Goal: Answer question/provide support

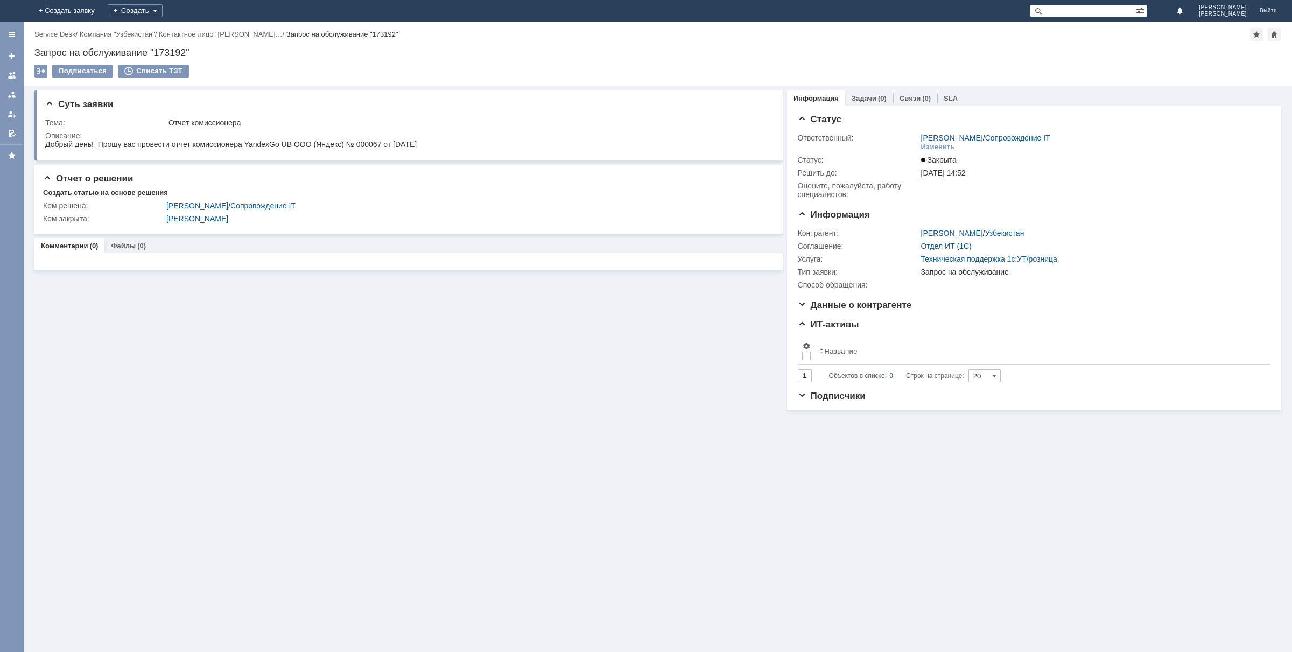
click at [13, 11] on img at bounding box center [13, 11] width 0 height 0
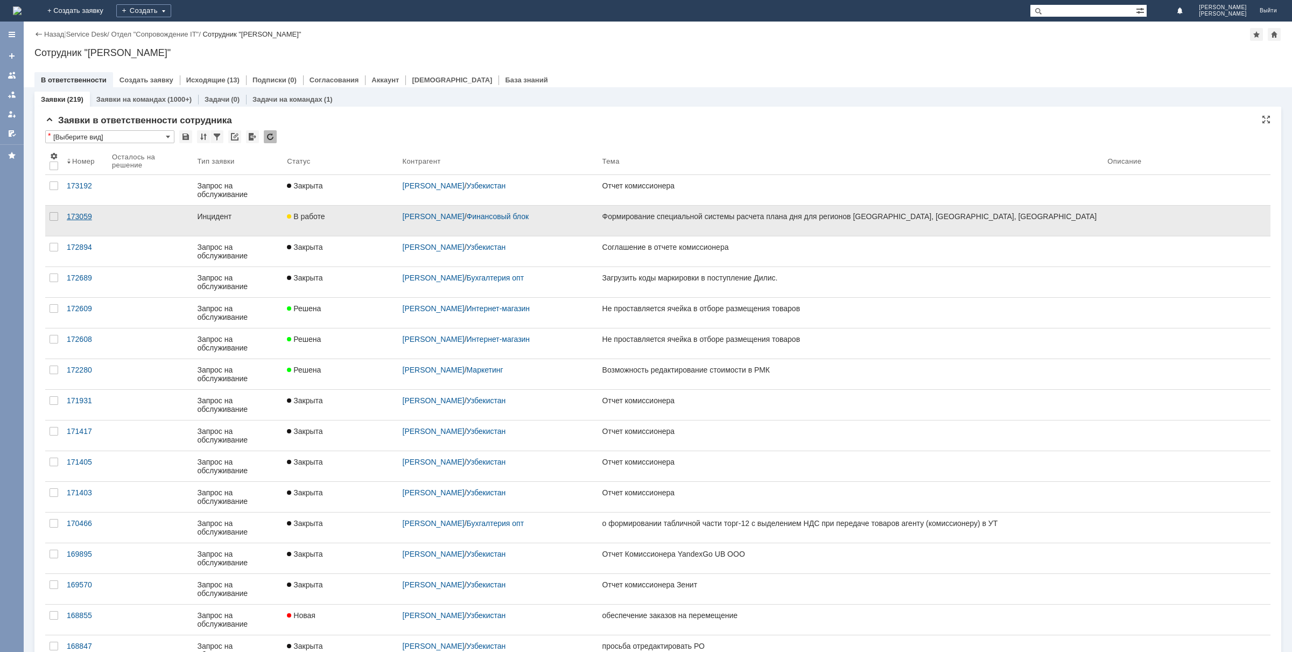
click at [75, 215] on div "173059" at bounding box center [85, 216] width 37 height 9
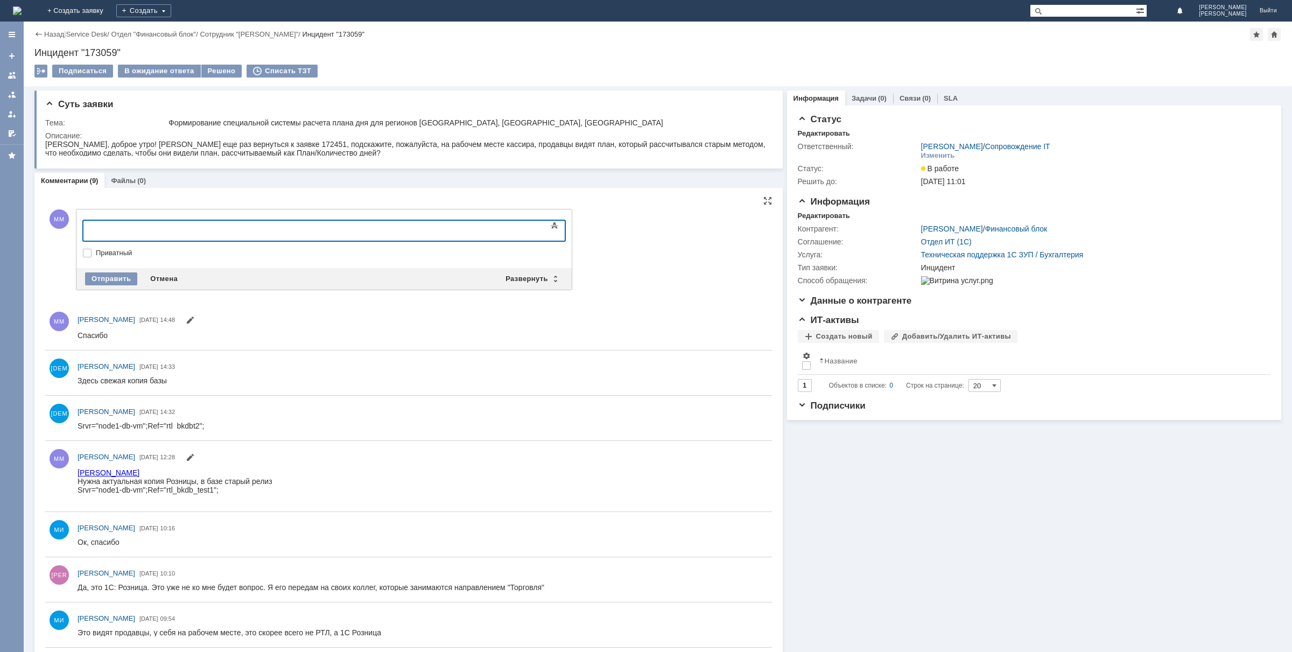
click at [247, 225] on div at bounding box center [170, 229] width 153 height 9
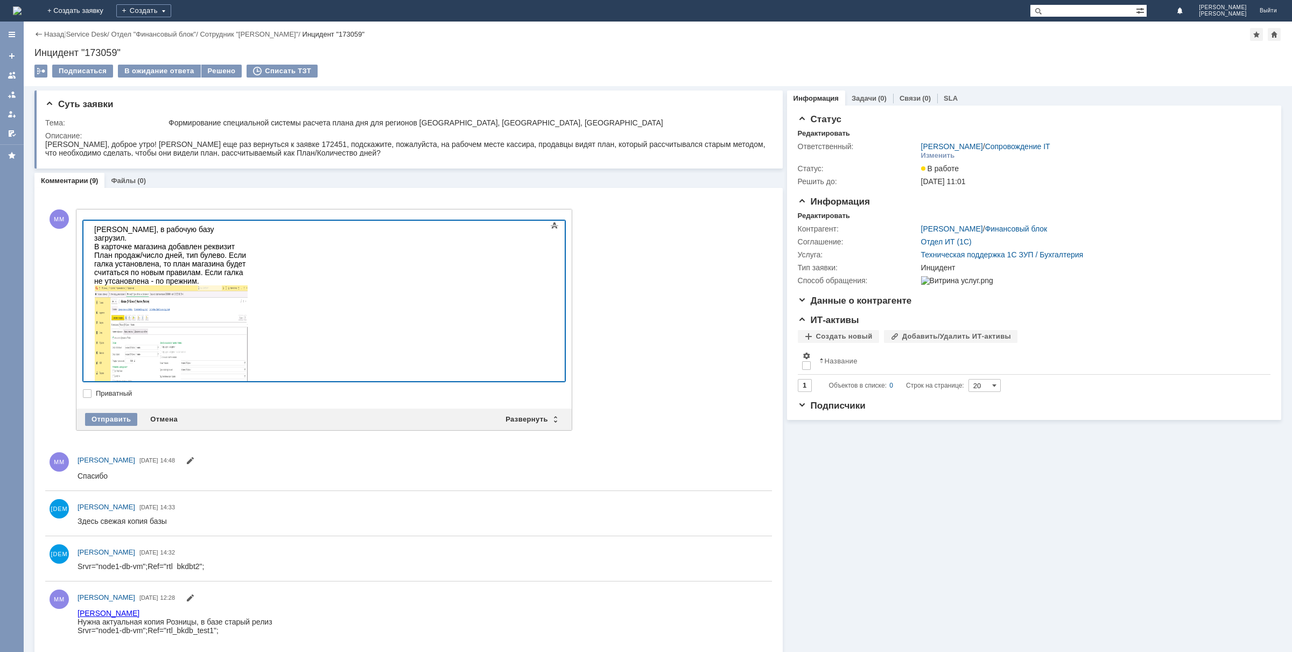
click at [247, 348] on div "[PERSON_NAME], в рабочую базу загрузил. В карточке магазина добавлен реквизит П…" at bounding box center [170, 323] width 153 height 196
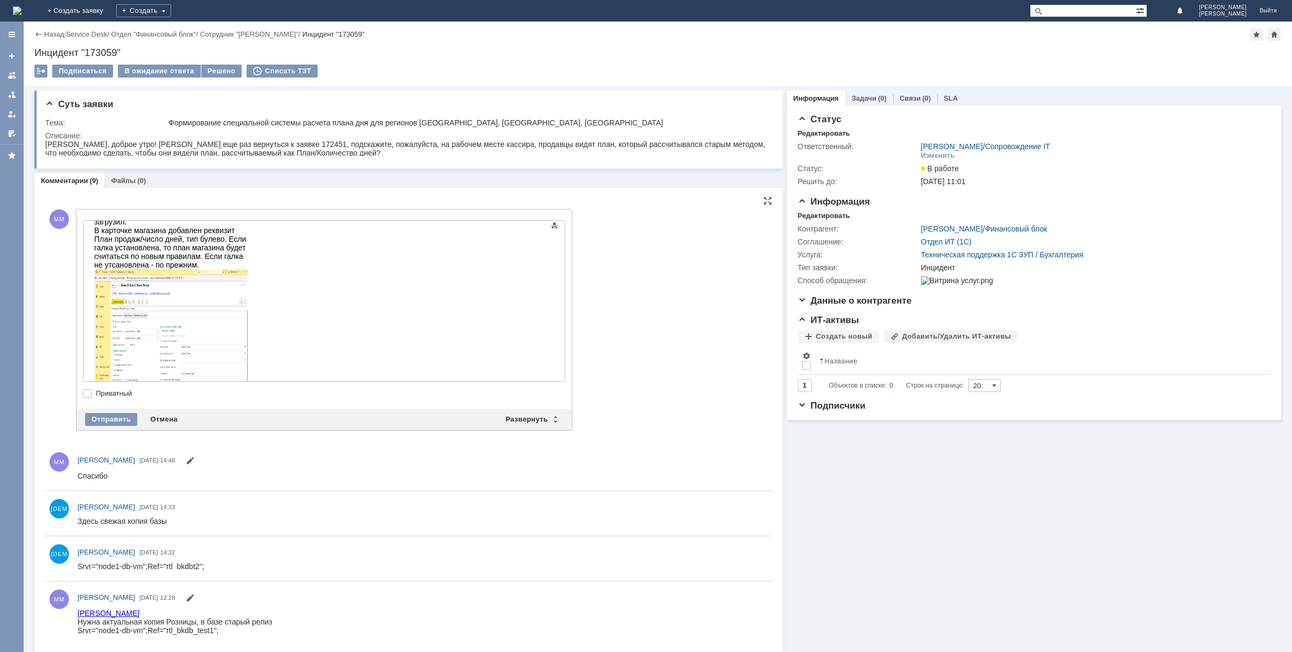
click at [446, 392] on label "Приватный" at bounding box center [329, 393] width 467 height 9
drag, startPoint x: 229, startPoint y: 396, endPoint x: 232, endPoint y: 383, distance: 13.3
click at [228, 396] on label "Приватный" at bounding box center [329, 393] width 467 height 9
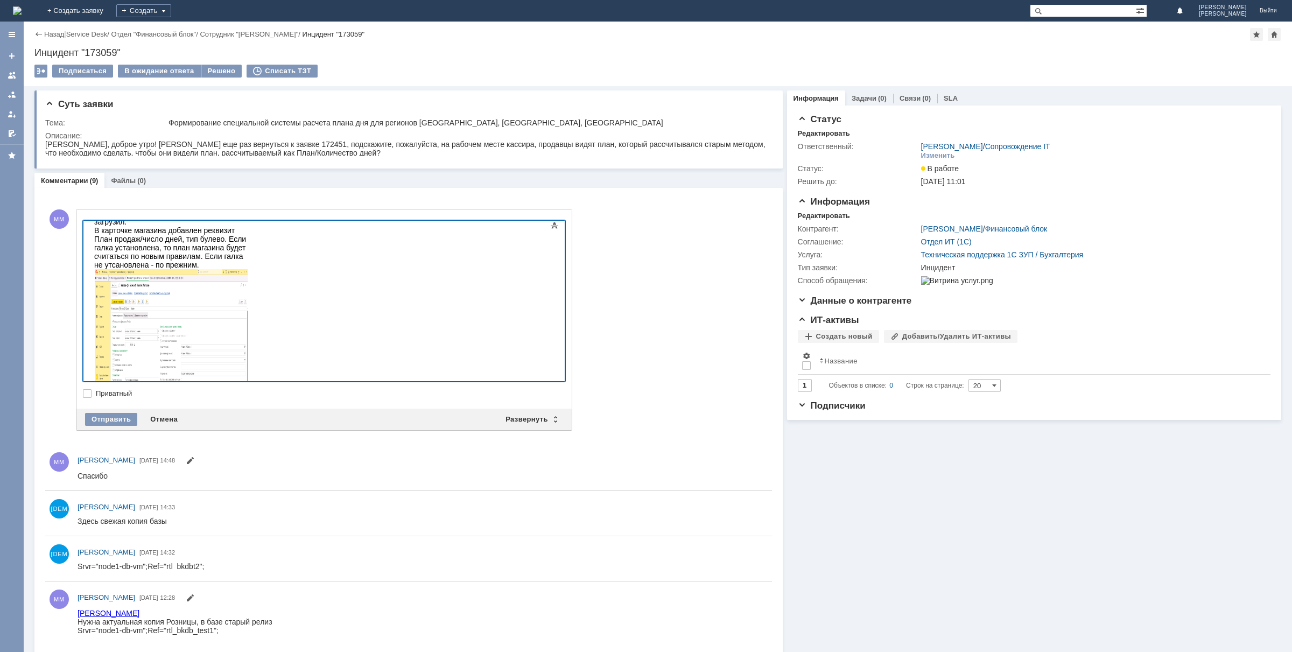
click at [248, 349] on img at bounding box center [171, 336] width 154 height 134
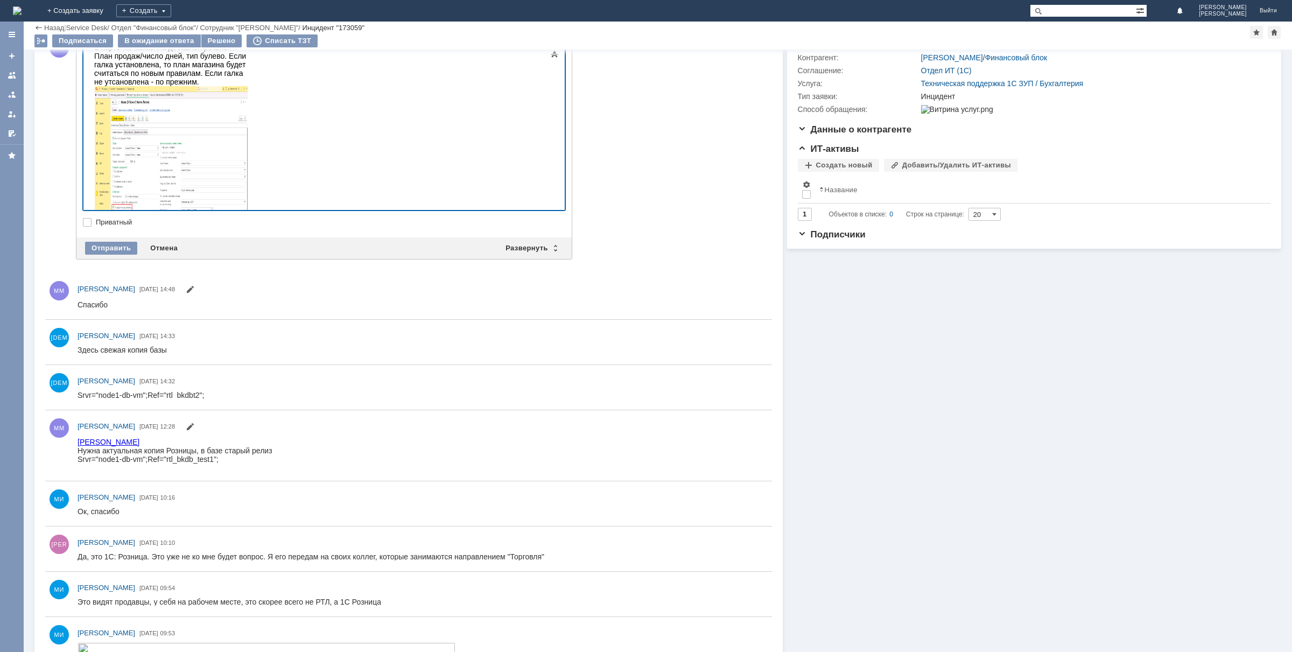
click at [226, 230] on div "В документ План продаж по магазинам добавлена колонка со значением правила расч…" at bounding box center [170, 339] width 153 height 218
click at [598, 213] on div "Добавить комментарий ММ Добавление комментария Внимание! Основные параметры Тек…" at bounding box center [408, 511] width 727 height 972
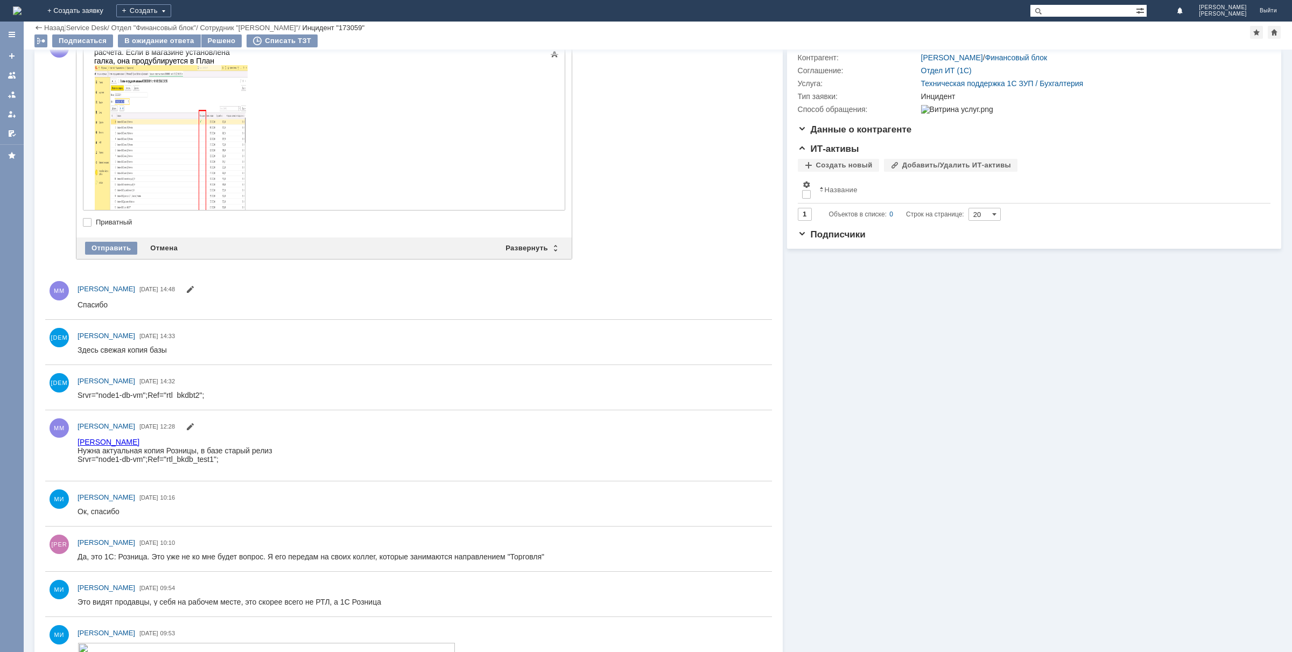
click at [396, 224] on label "Приватный" at bounding box center [329, 222] width 467 height 9
drag, startPoint x: 404, startPoint y: 224, endPoint x: 327, endPoint y: 372, distance: 166.9
click at [404, 224] on label "Приватный" at bounding box center [329, 222] width 467 height 9
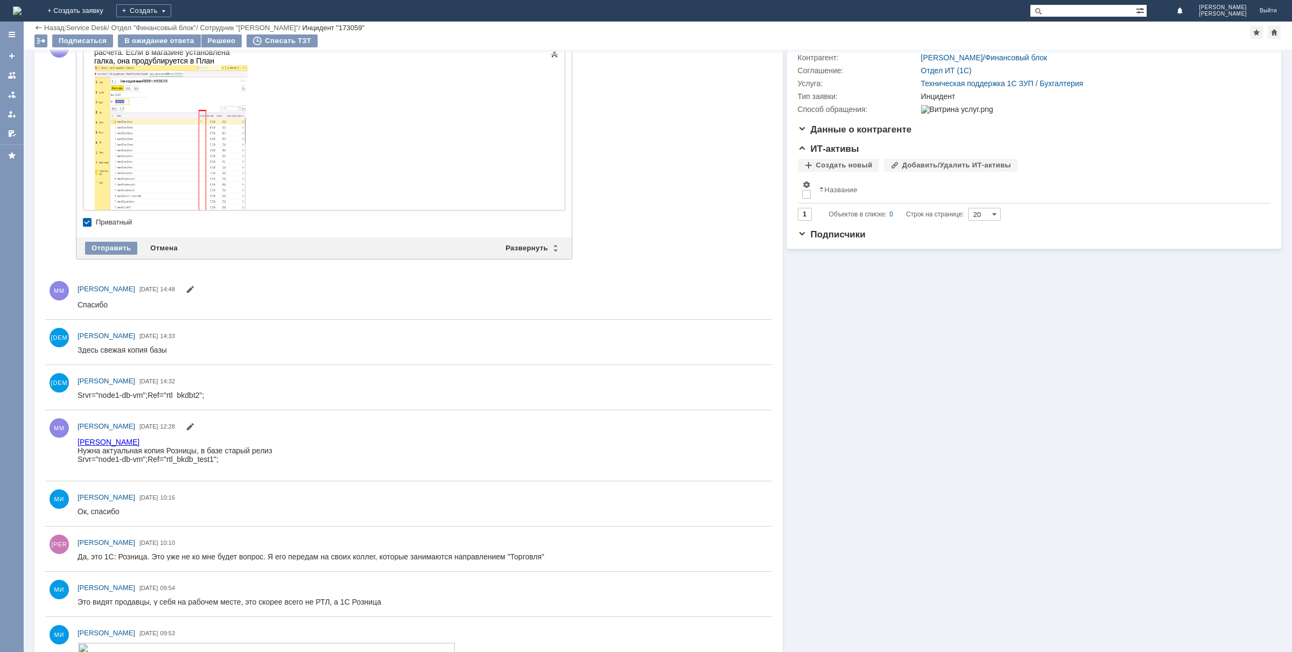
checkbox input "false"
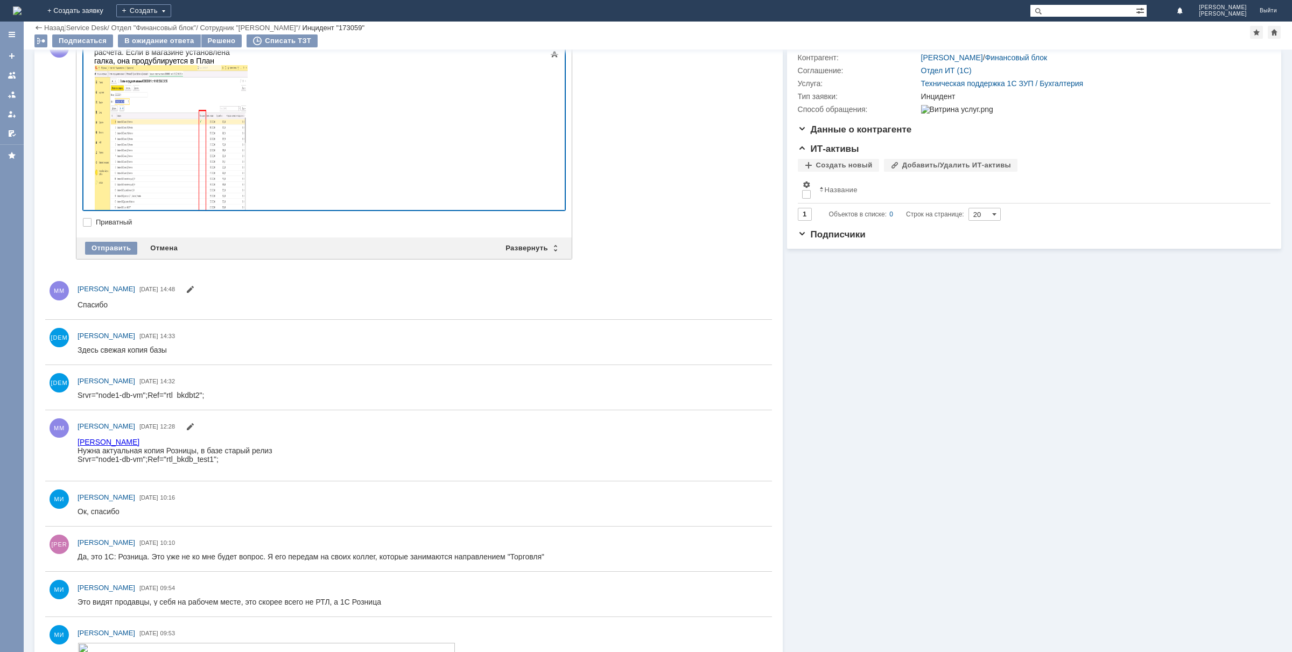
click at [248, 173] on img at bounding box center [171, 156] width 154 height 182
click at [247, 253] on div at bounding box center [170, 257] width 153 height 9
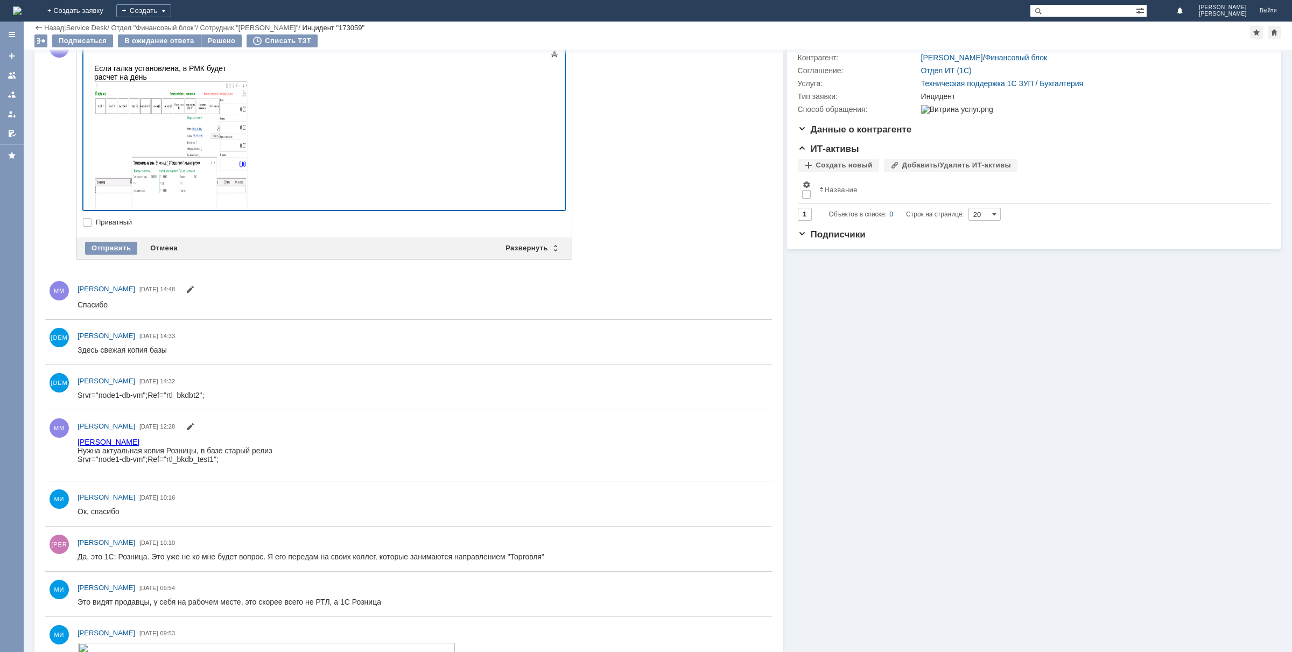
click at [247, 176] on div "Если галка установлена, в РМК будет расчет на день" at bounding box center [170, 153] width 153 height 179
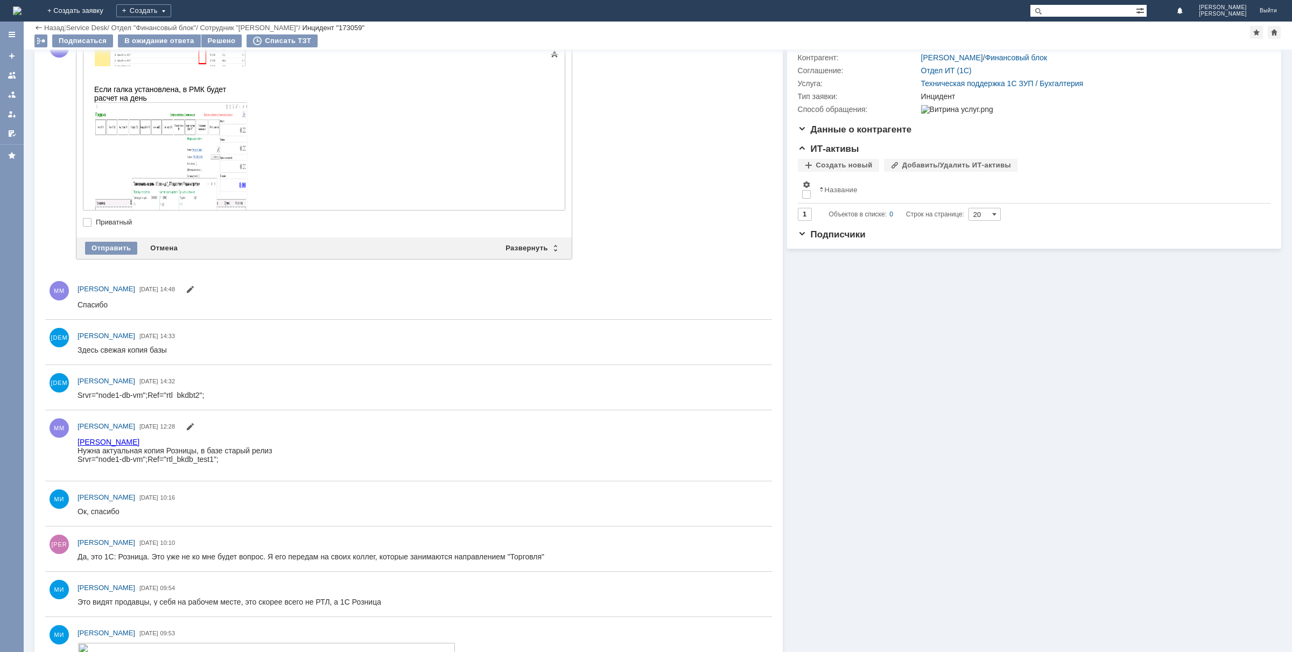
scroll to position [412, 0]
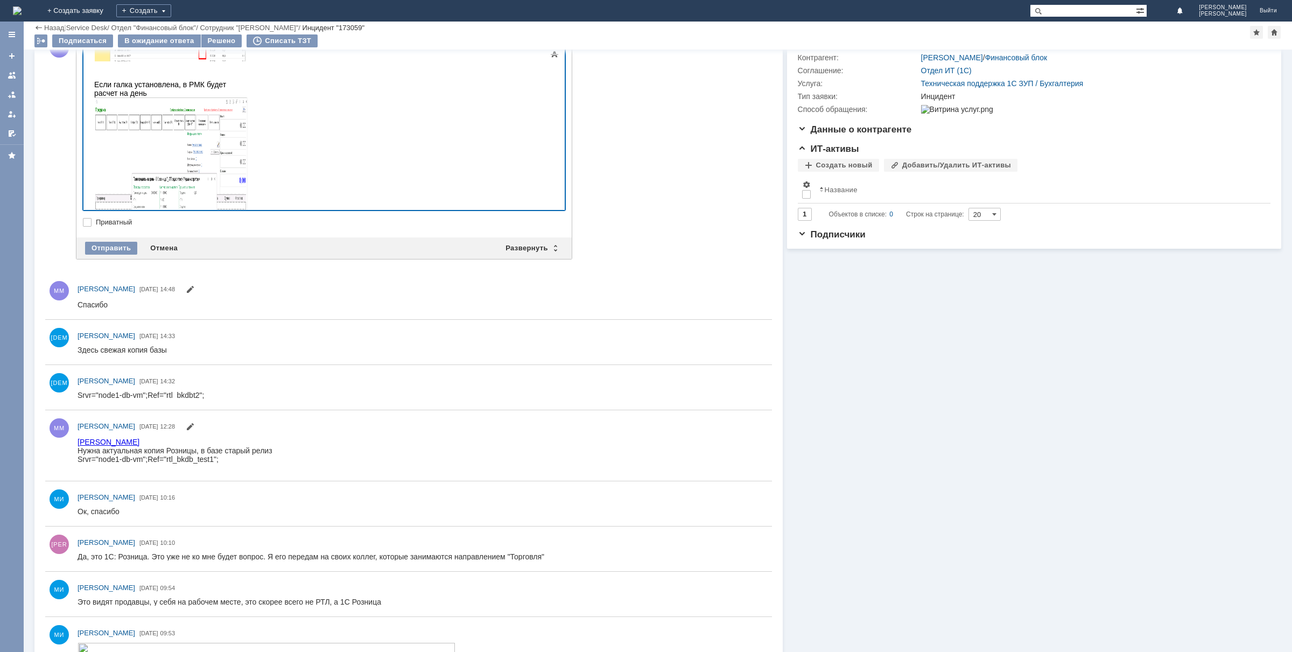
click at [108, 268] on div "ё" at bounding box center [170, 272] width 153 height 9
drag, startPoint x: 104, startPoint y: 199, endPoint x: 76, endPoint y: 203, distance: 28.4
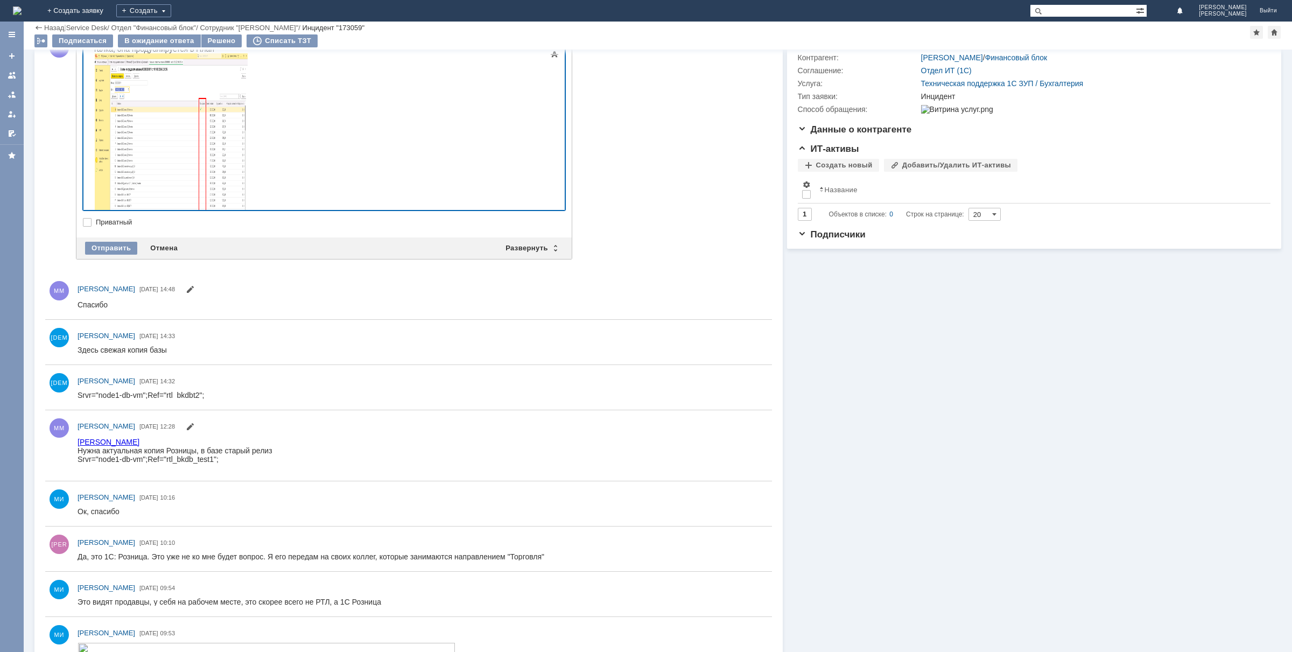
scroll to position [0, 0]
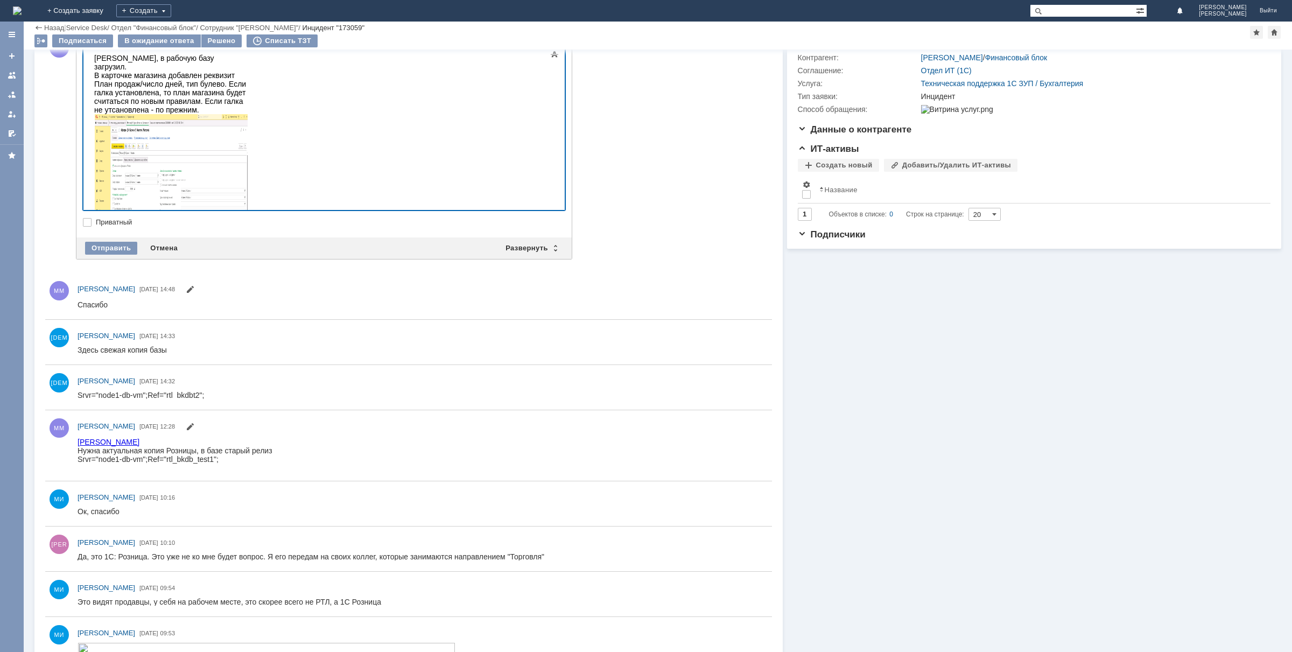
click at [247, 71] on div "[PERSON_NAME], в рабочую базу загрузил. В карточке магазина добавлен реквизит П…" at bounding box center [170, 151] width 153 height 194
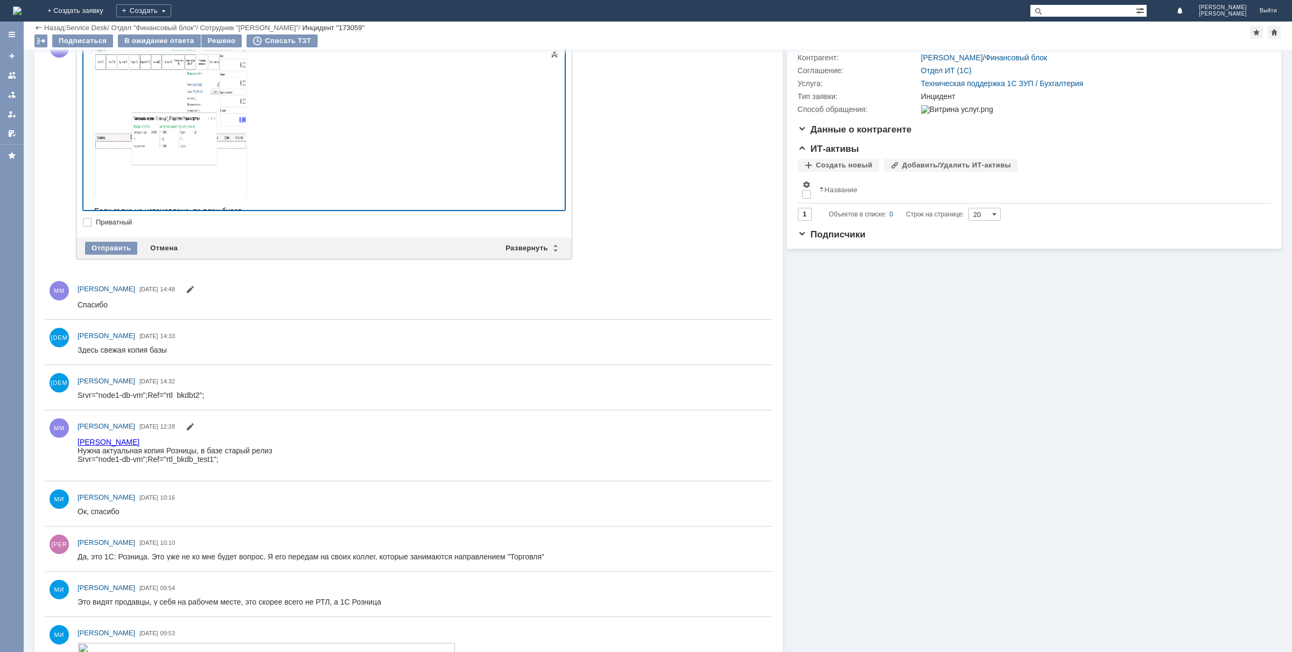
scroll to position [336, 0]
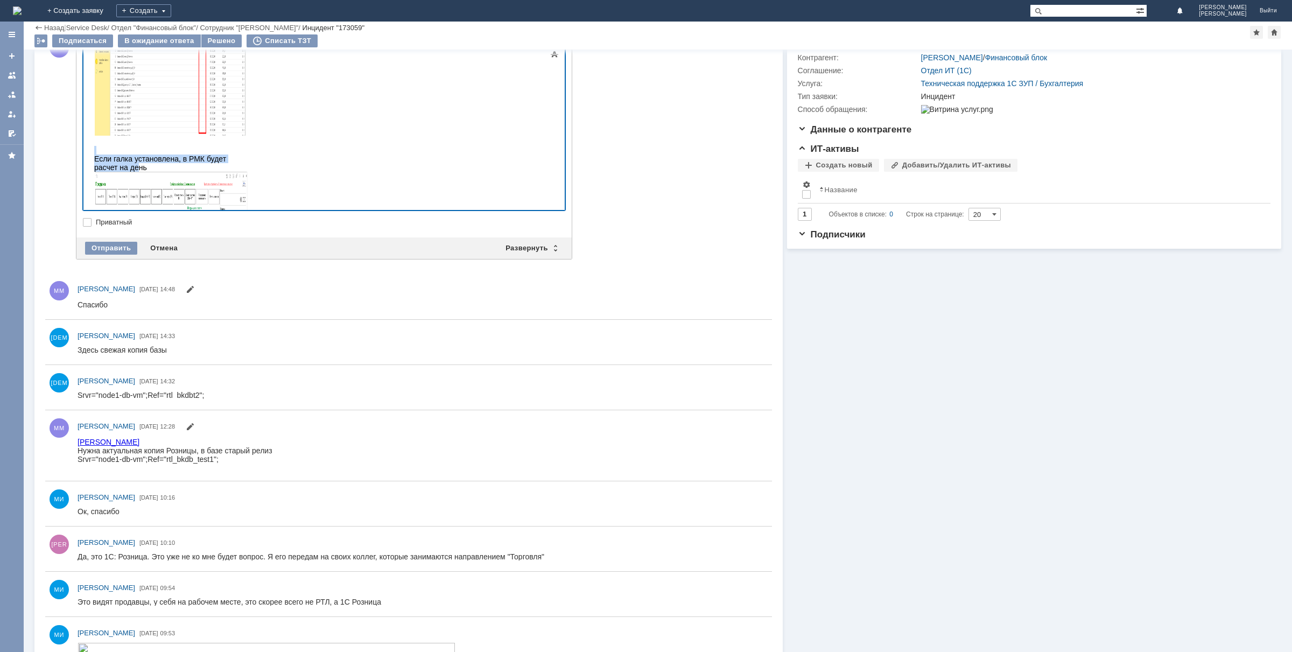
drag, startPoint x: 282, startPoint y: 96, endPoint x: 273, endPoint y: 101, distance: 9.4
click at [251, 101] on body "[PERSON_NAME], в рабочую базу загрузил. В карточке магазина добавлен реквизит П…" at bounding box center [171, 110] width 162 height 795
click at [247, 155] on div "Если галка установлена, в РМК будет расчет на день" at bounding box center [170, 244] width 153 height 178
drag, startPoint x: 250, startPoint y: 102, endPoint x: 350, endPoint y: 102, distance: 100.1
click at [247, 155] on div "Если галка установлена, в РМК будет расчет на день" at bounding box center [170, 244] width 153 height 178
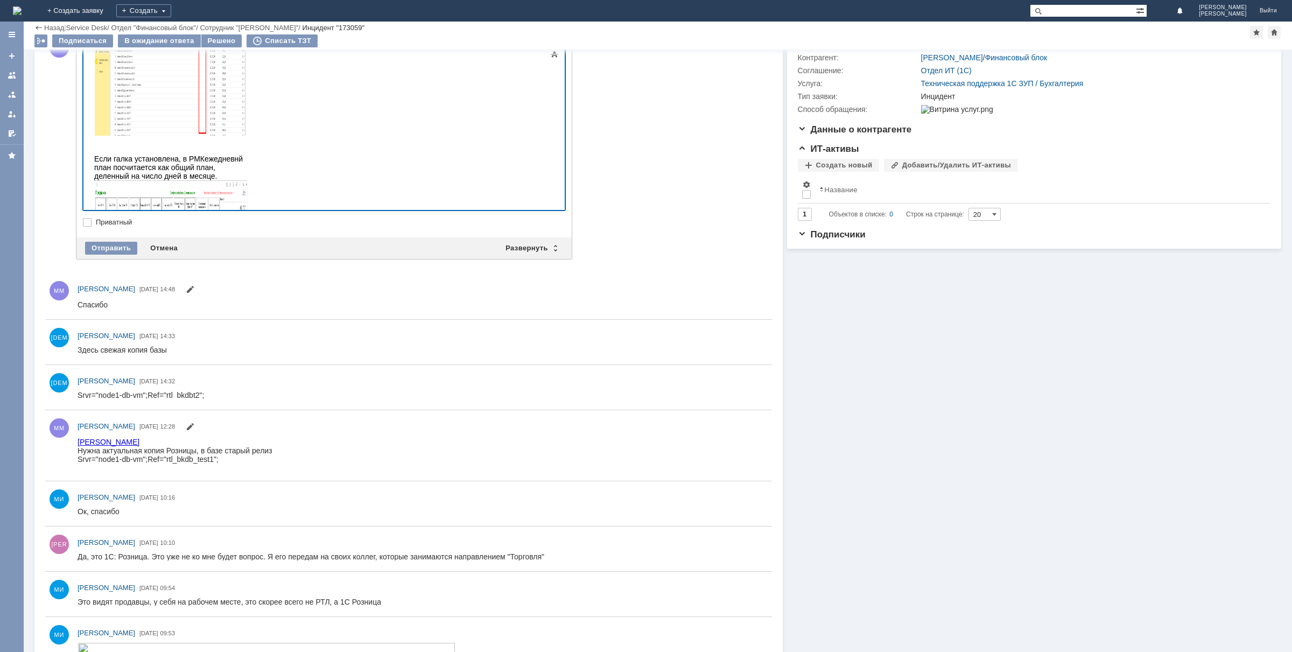
drag, startPoint x: 311, startPoint y: 144, endPoint x: 205, endPoint y: 102, distance: 114.4
click at [205, 155] on div "Если галка установлена, в РМКежедневнй план посчитается как общий план, деленны…" at bounding box center [170, 248] width 153 height 187
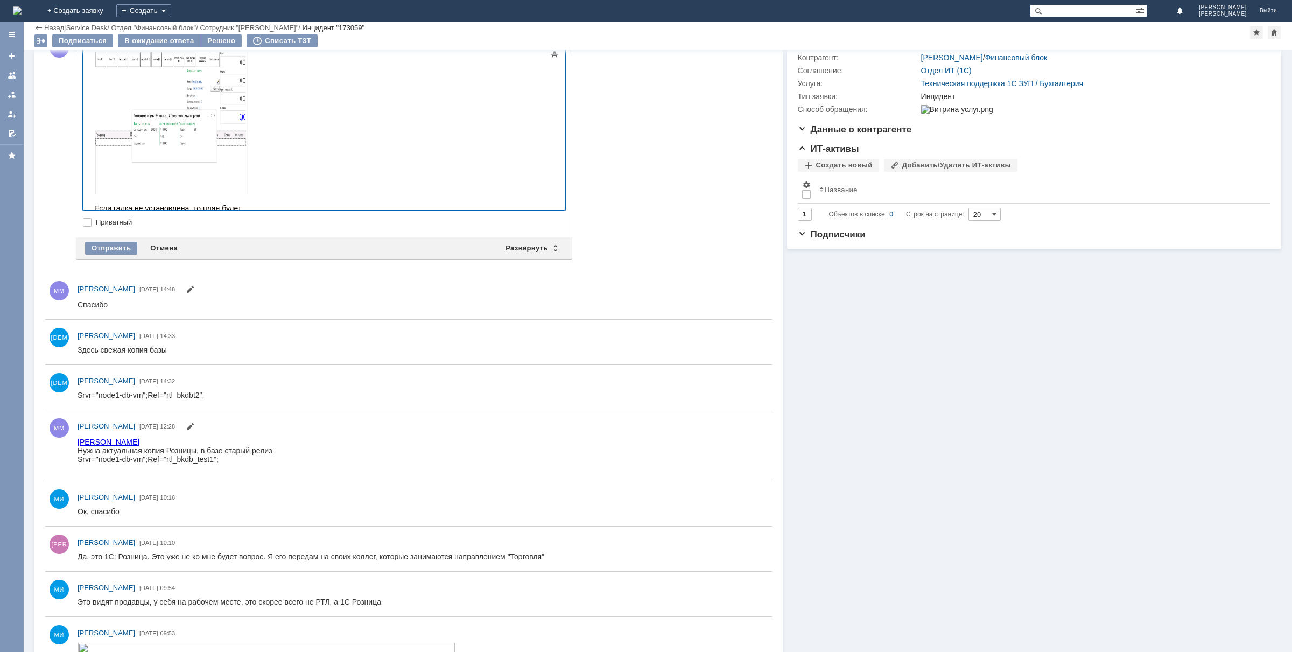
scroll to position [550, 0]
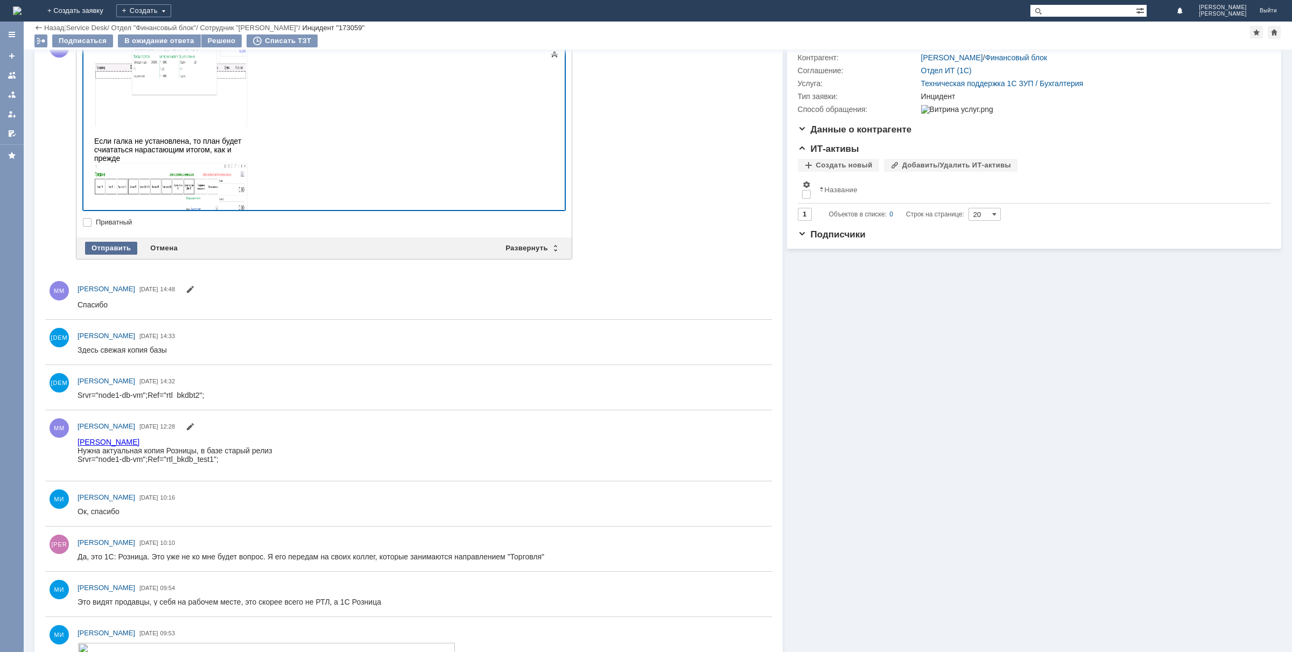
click at [117, 244] on div "Отправить" at bounding box center [111, 248] width 52 height 13
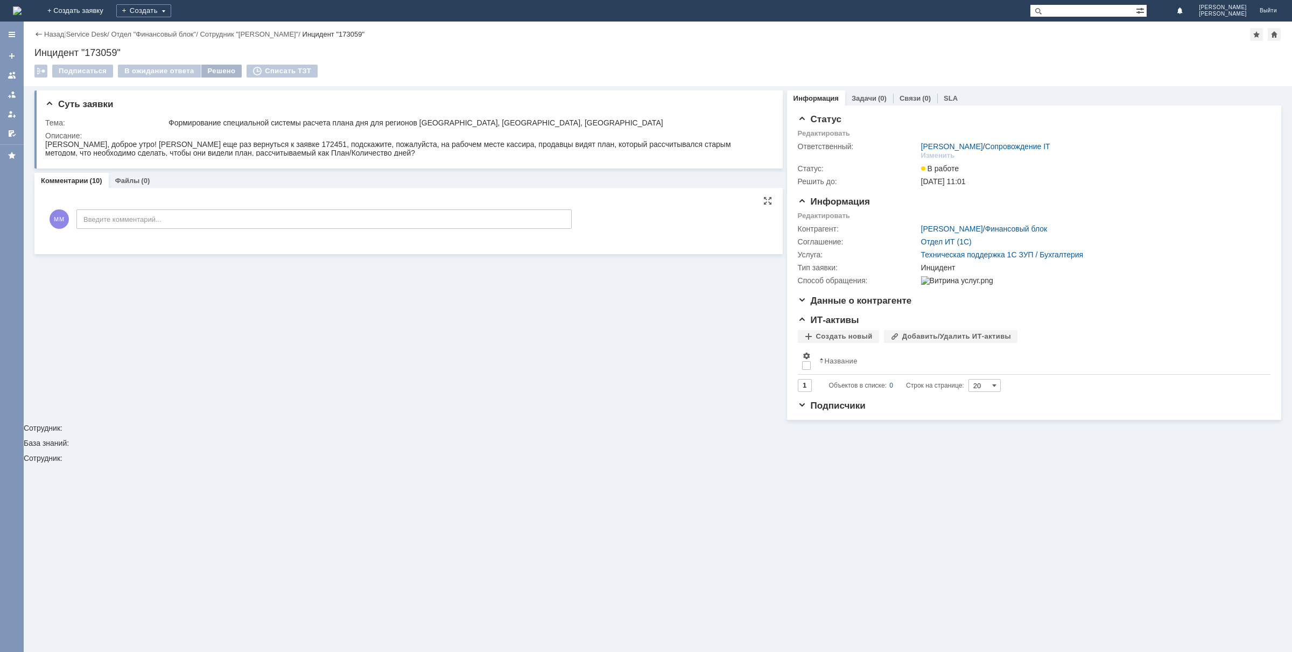
scroll to position [0, 0]
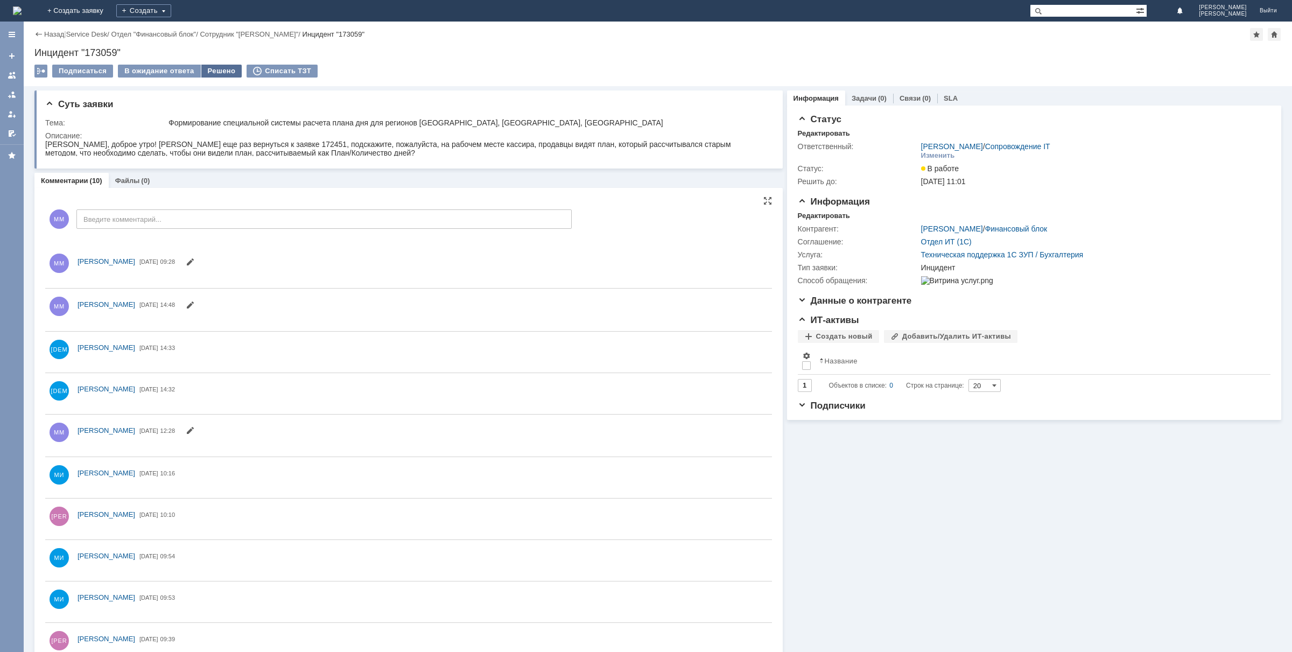
click at [214, 72] on div "Решено" at bounding box center [221, 71] width 41 height 13
